Goal: Task Accomplishment & Management: Complete application form

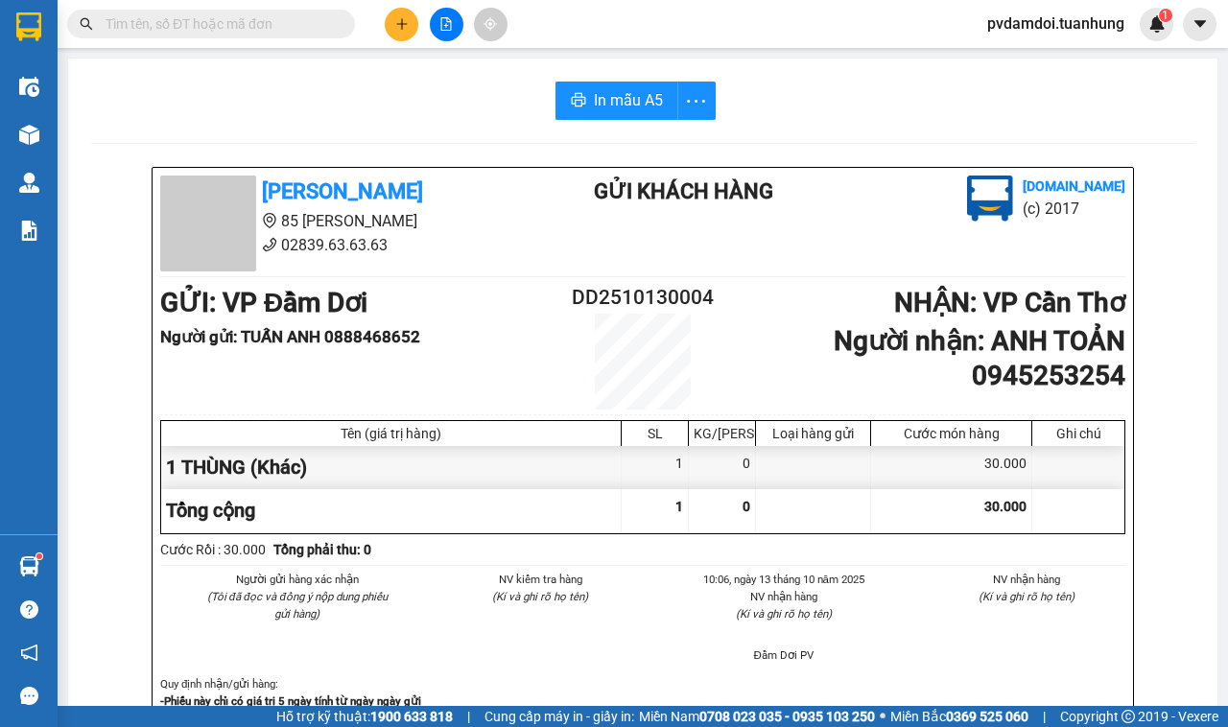
click at [406, 36] on button at bounding box center [402, 25] width 34 height 34
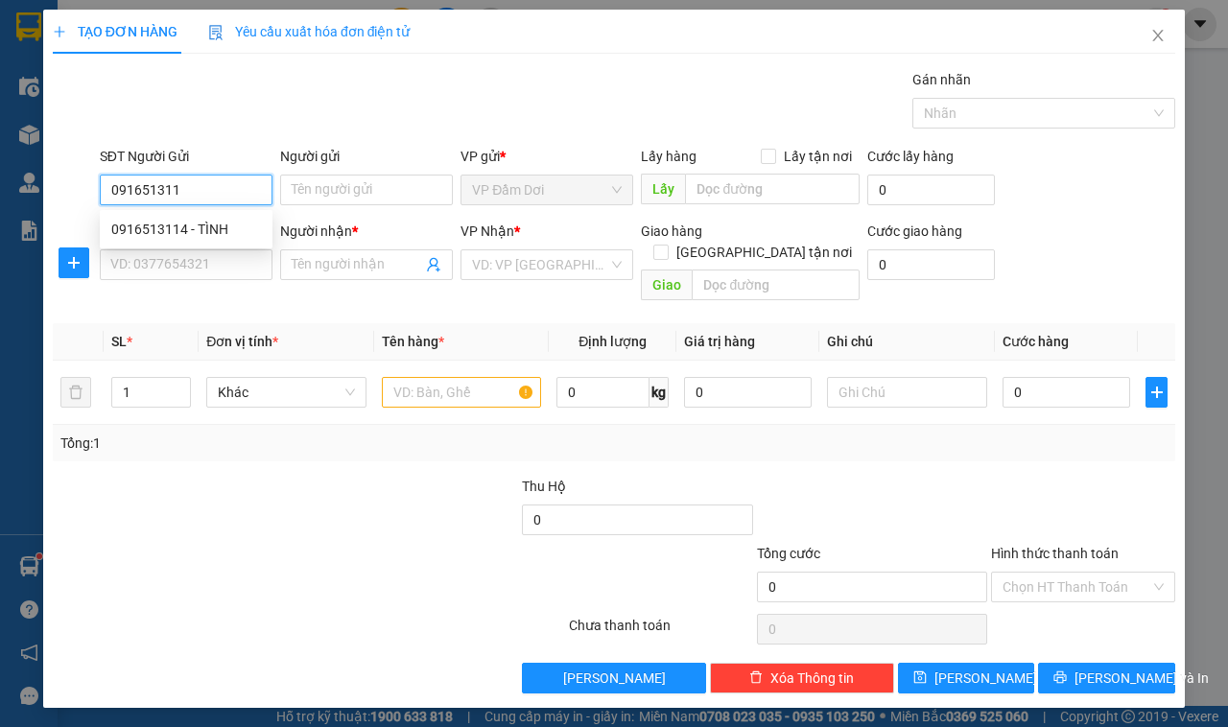
type input "0916513114"
click at [207, 227] on div "0916513114 - TÌNH" at bounding box center [186, 229] width 150 height 21
type input "TÌNH"
type input "0916513114"
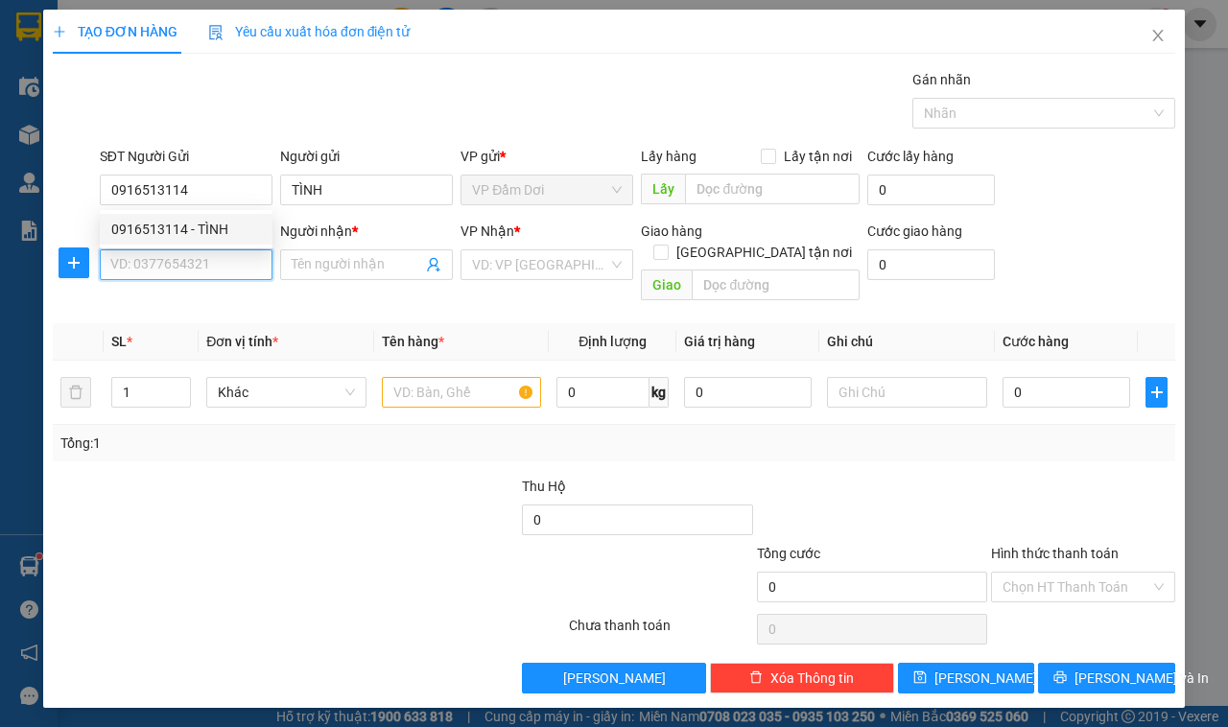
click at [208, 251] on input "SĐT Người Nhận *" at bounding box center [186, 264] width 173 height 31
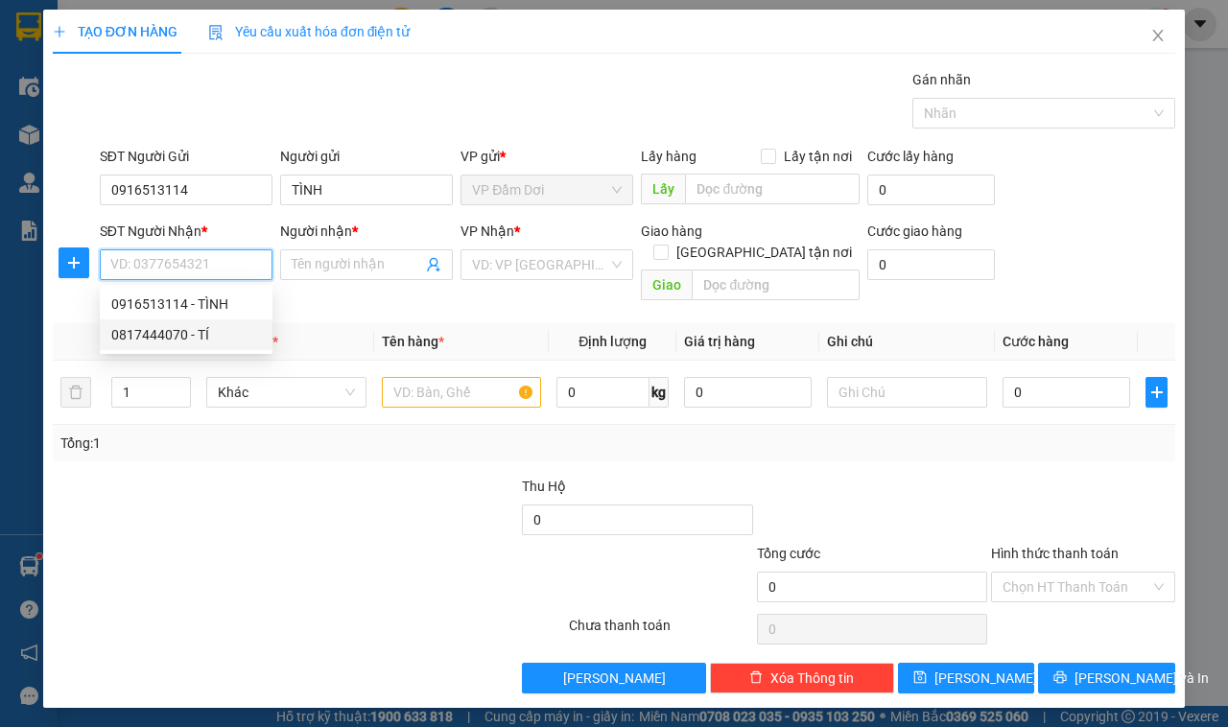
click at [213, 328] on div "0817444070 - TÍ" at bounding box center [186, 334] width 150 height 21
type input "0817444070"
type input "TÍ"
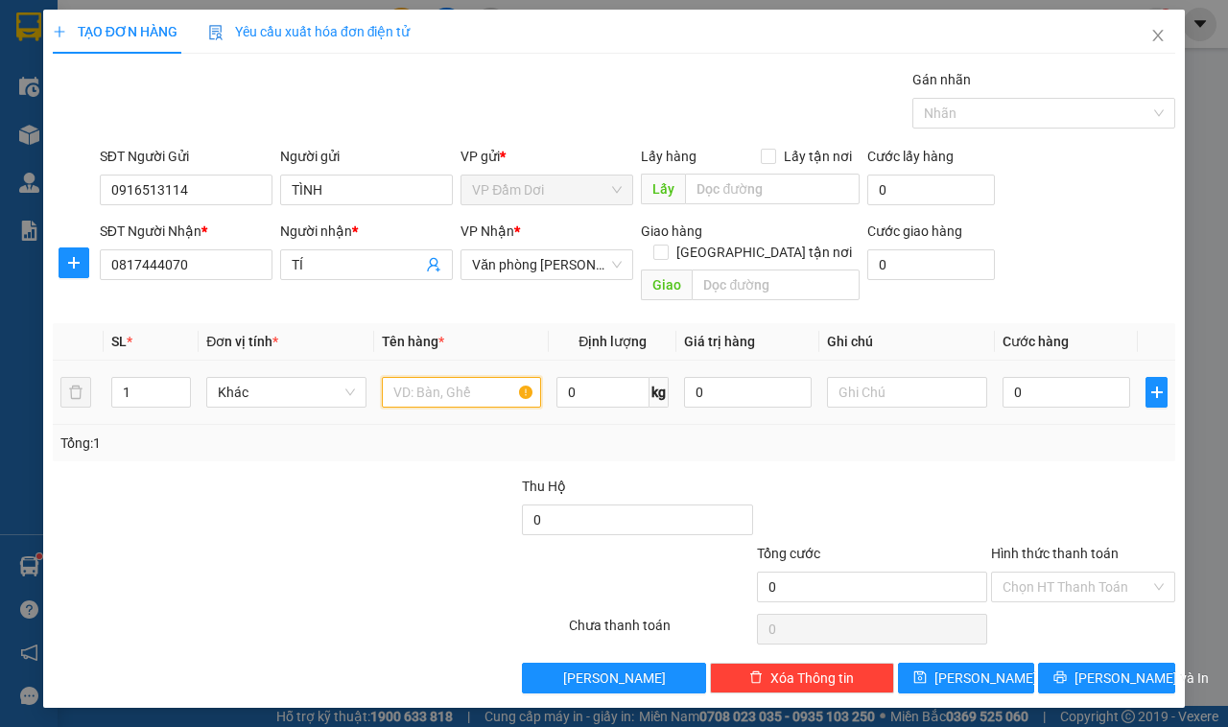
click at [451, 387] on input "text" at bounding box center [462, 392] width 160 height 31
type input "1 THÙNG"
click at [1050, 377] on input "0" at bounding box center [1066, 392] width 128 height 31
type input "003"
type input "3"
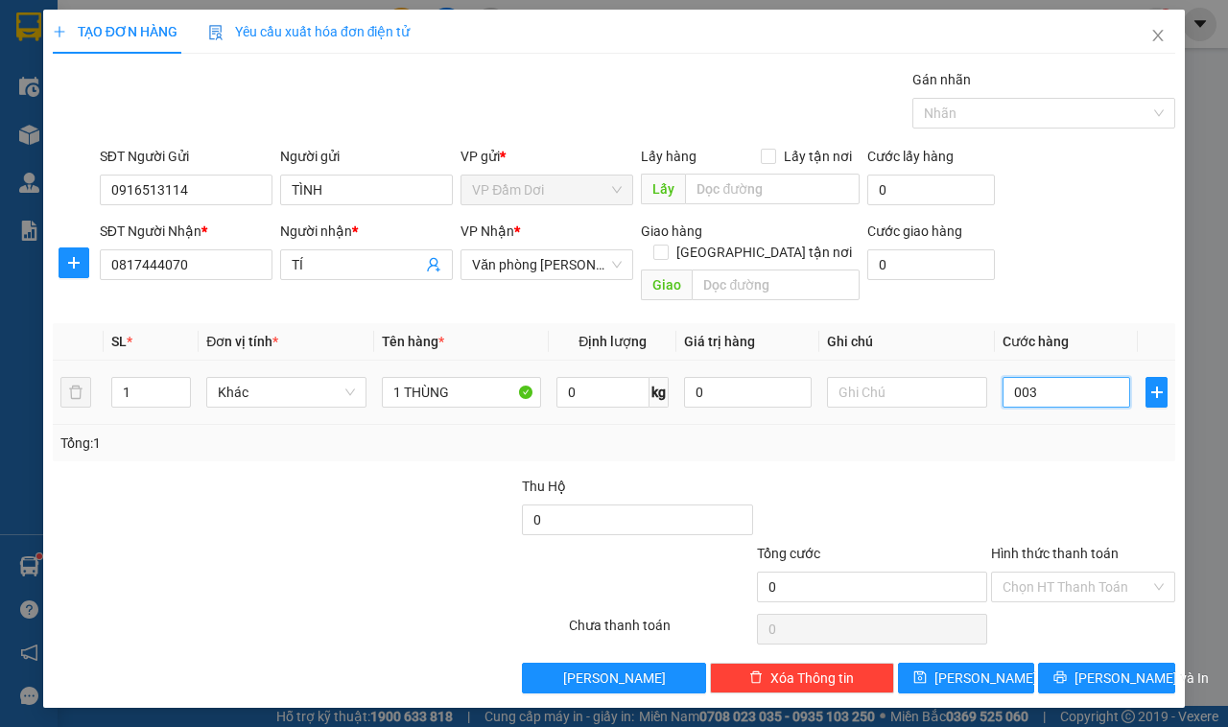
type input "3"
type input "0.030"
type input "30"
click at [1110, 290] on div "Transit Pickup Surcharge Ids Transit Deliver Surcharge Ids Transit Deliver Surc…" at bounding box center [614, 381] width 1122 height 624
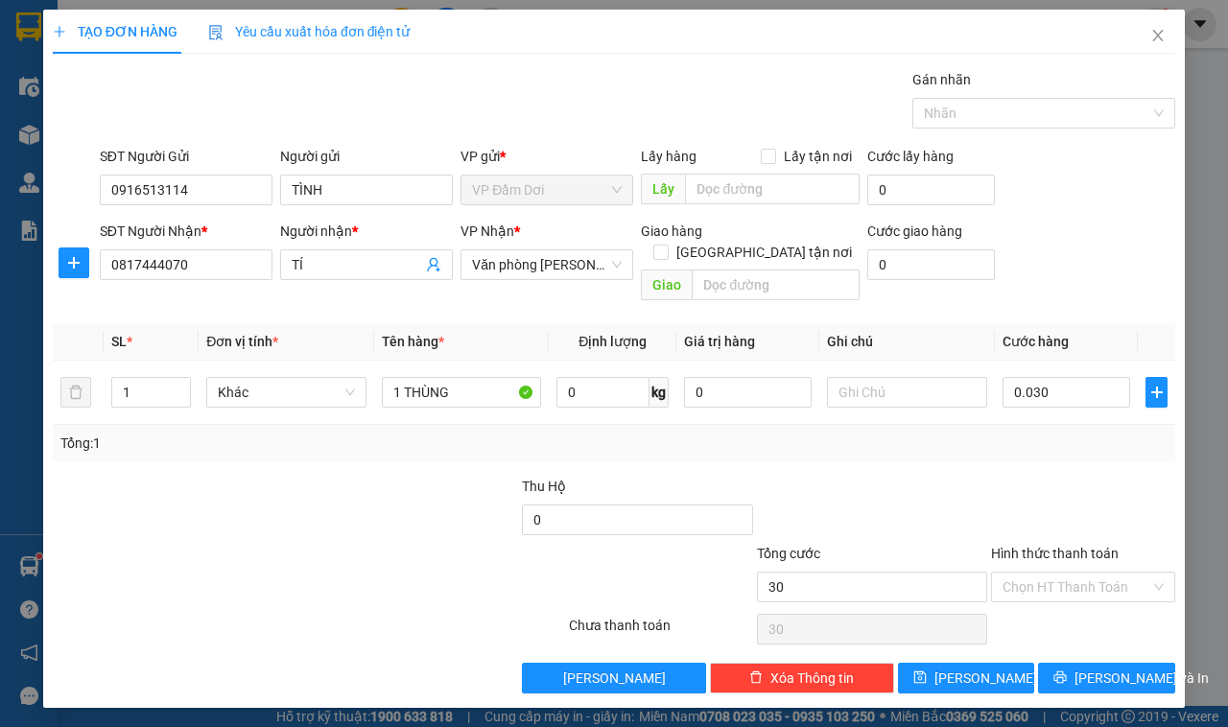
type input "30.000"
click at [1109, 668] on span "[PERSON_NAME] và In" at bounding box center [1141, 678] width 134 height 21
